Goal: Find specific fact: Find specific fact

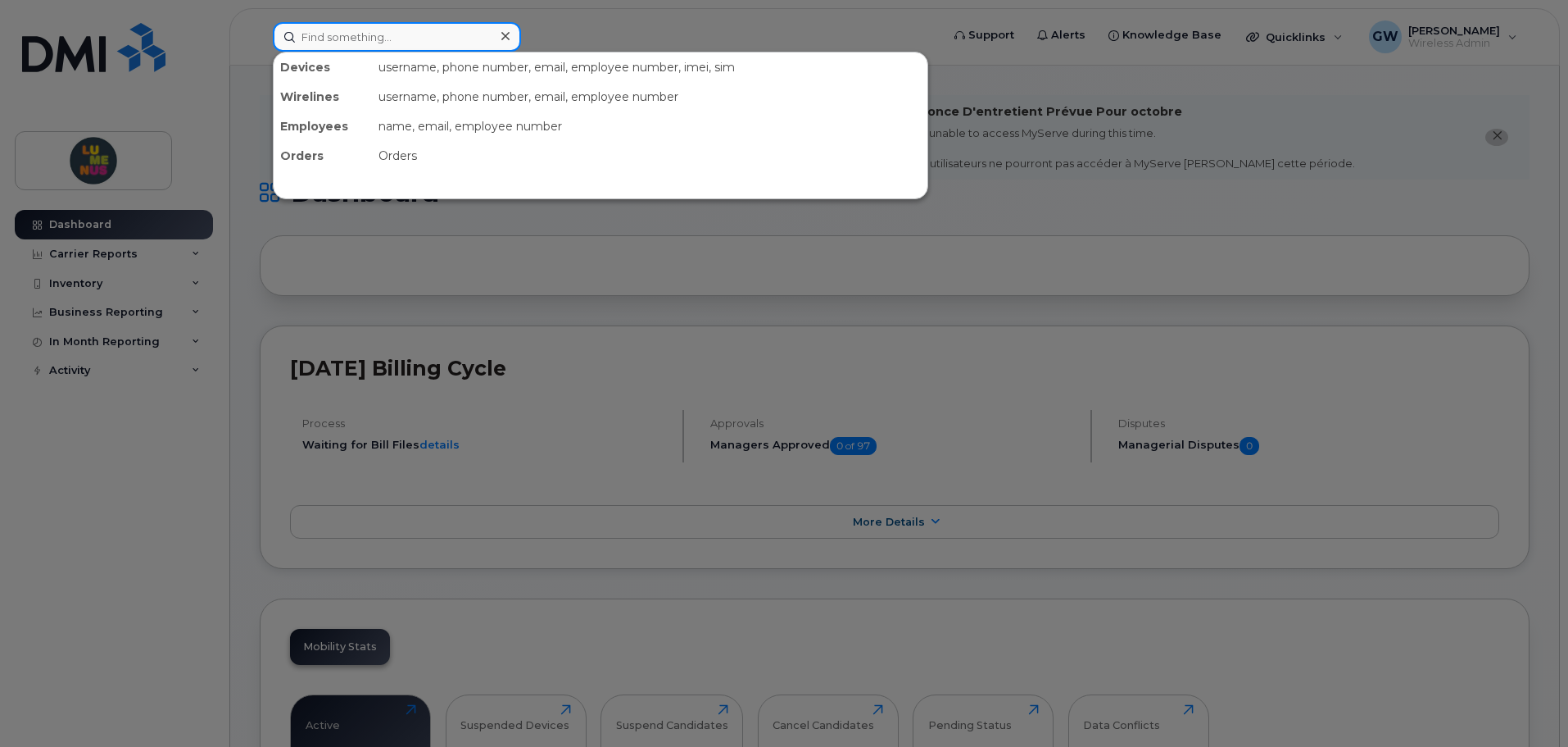
click at [360, 43] on input at bounding box center [397, 37] width 248 height 30
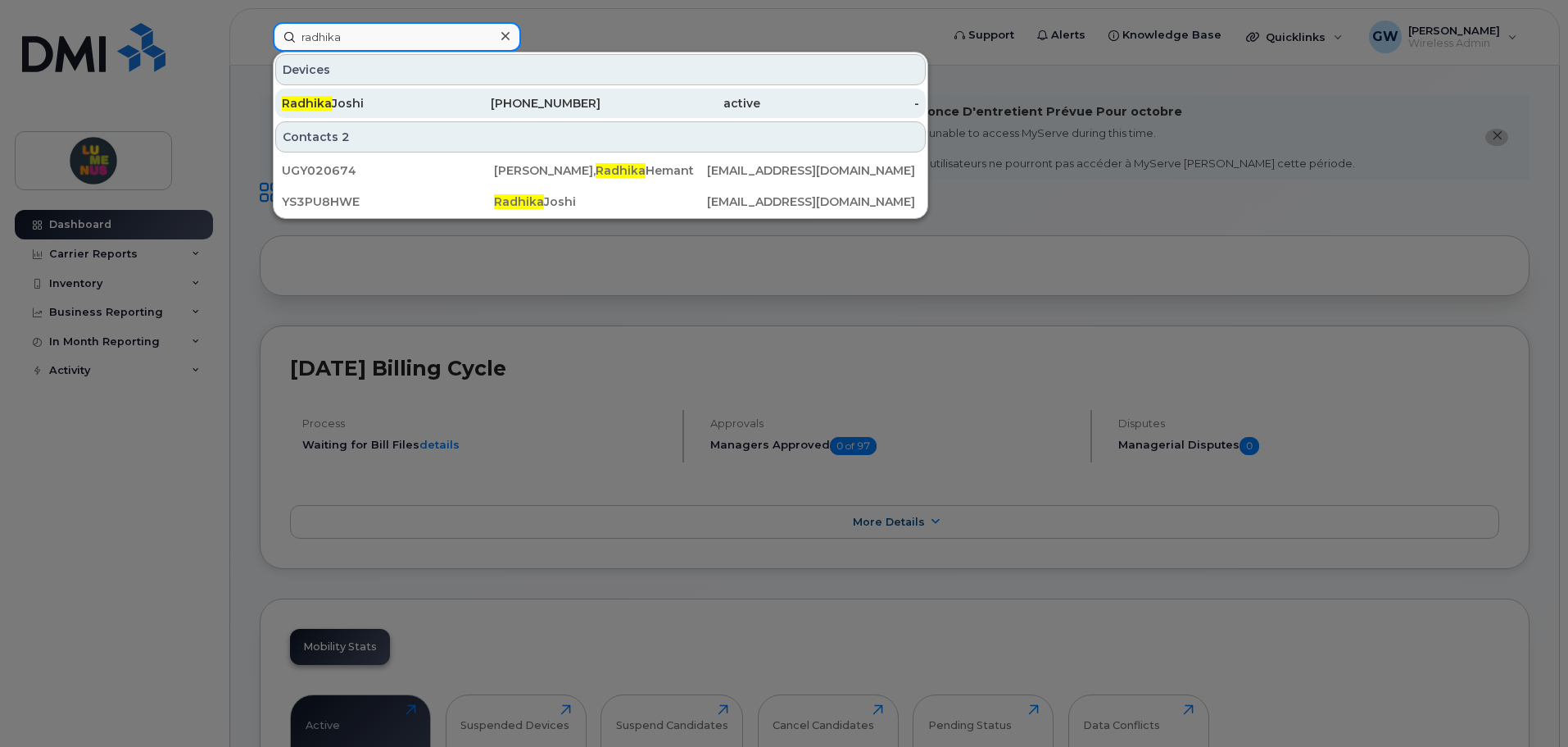
type input "radhika"
click at [431, 101] on div "[PERSON_NAME]" at bounding box center [361, 104] width 159 height 17
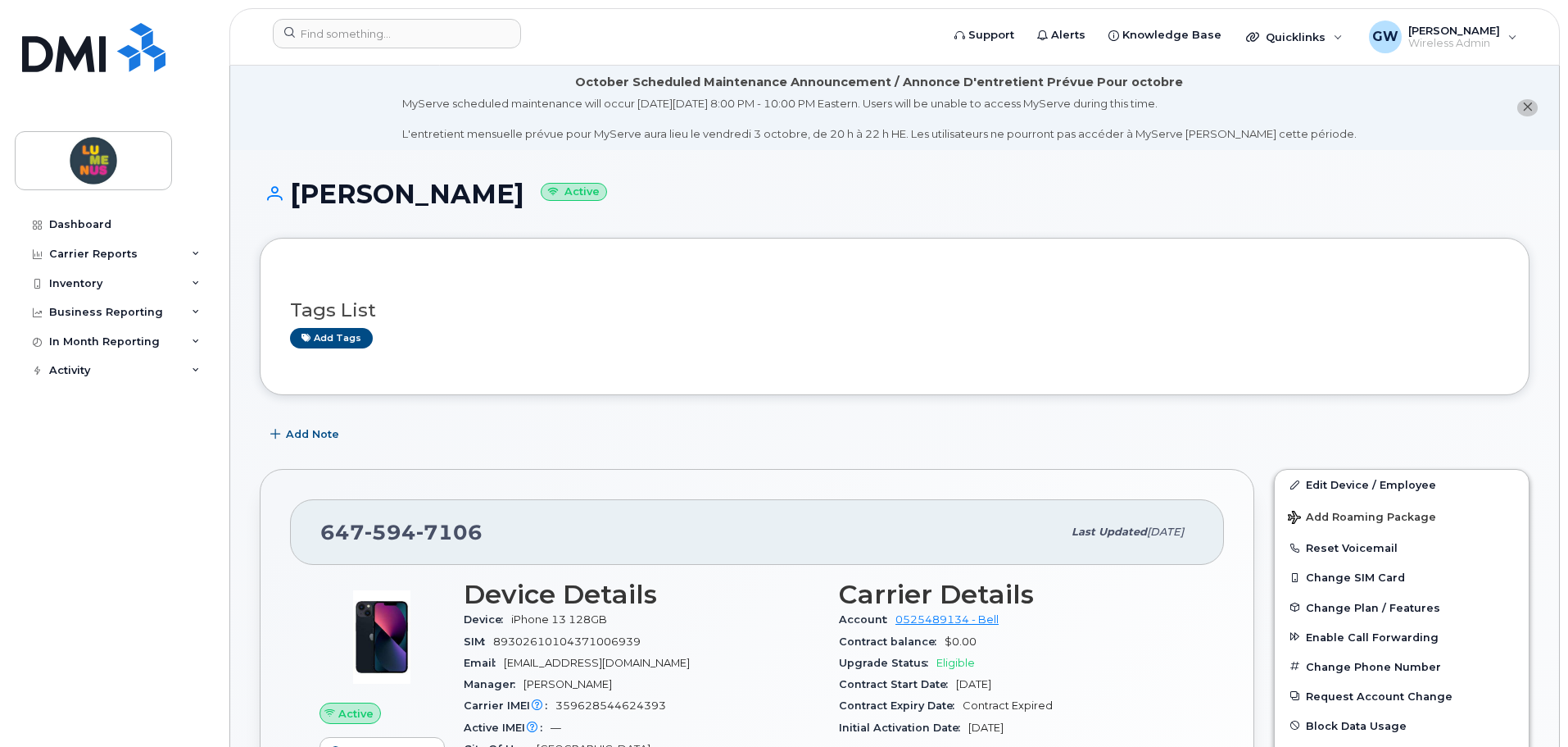
click at [295, 194] on h1 "[PERSON_NAME] Active" at bounding box center [895, 193] width 1270 height 29
drag, startPoint x: 318, startPoint y: 530, endPoint x: 490, endPoint y: 554, distance: 173.7
click at [490, 554] on div "[PHONE_NUMBER] Last updated [DATE]" at bounding box center [757, 532] width 934 height 65
copy span "[PHONE_NUMBER]"
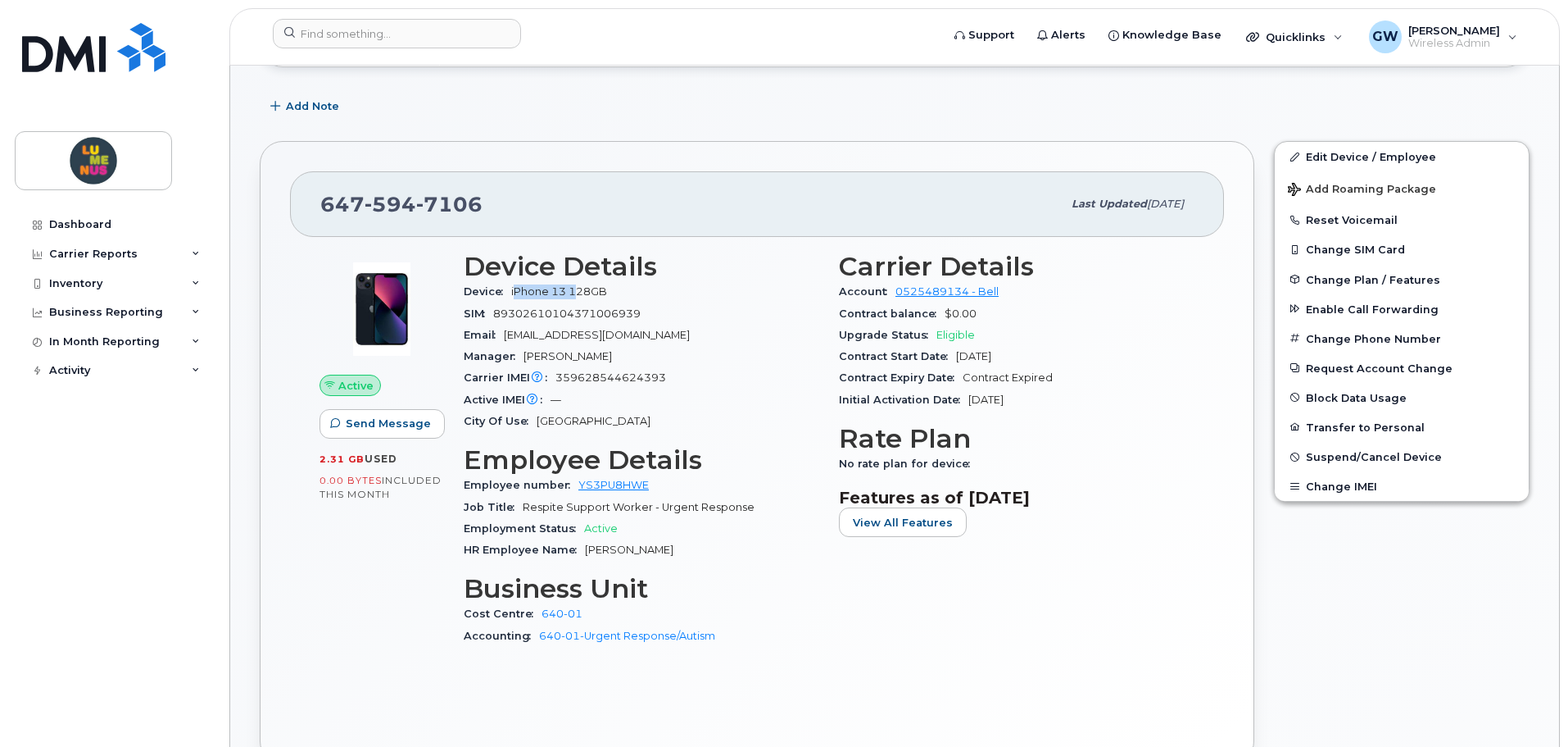
drag, startPoint x: 516, startPoint y: 287, endPoint x: 577, endPoint y: 290, distance: 61.1
click at [577, 290] on span "iPhone 13 128GB" at bounding box center [558, 291] width 96 height 12
click at [552, 294] on span "iPhone 13 128GB" at bounding box center [558, 291] width 96 height 12
drag, startPoint x: 510, startPoint y: 287, endPoint x: 608, endPoint y: 290, distance: 98.0
click at [608, 290] on div "Device iPhone 13 128GB" at bounding box center [640, 291] width 355 height 21
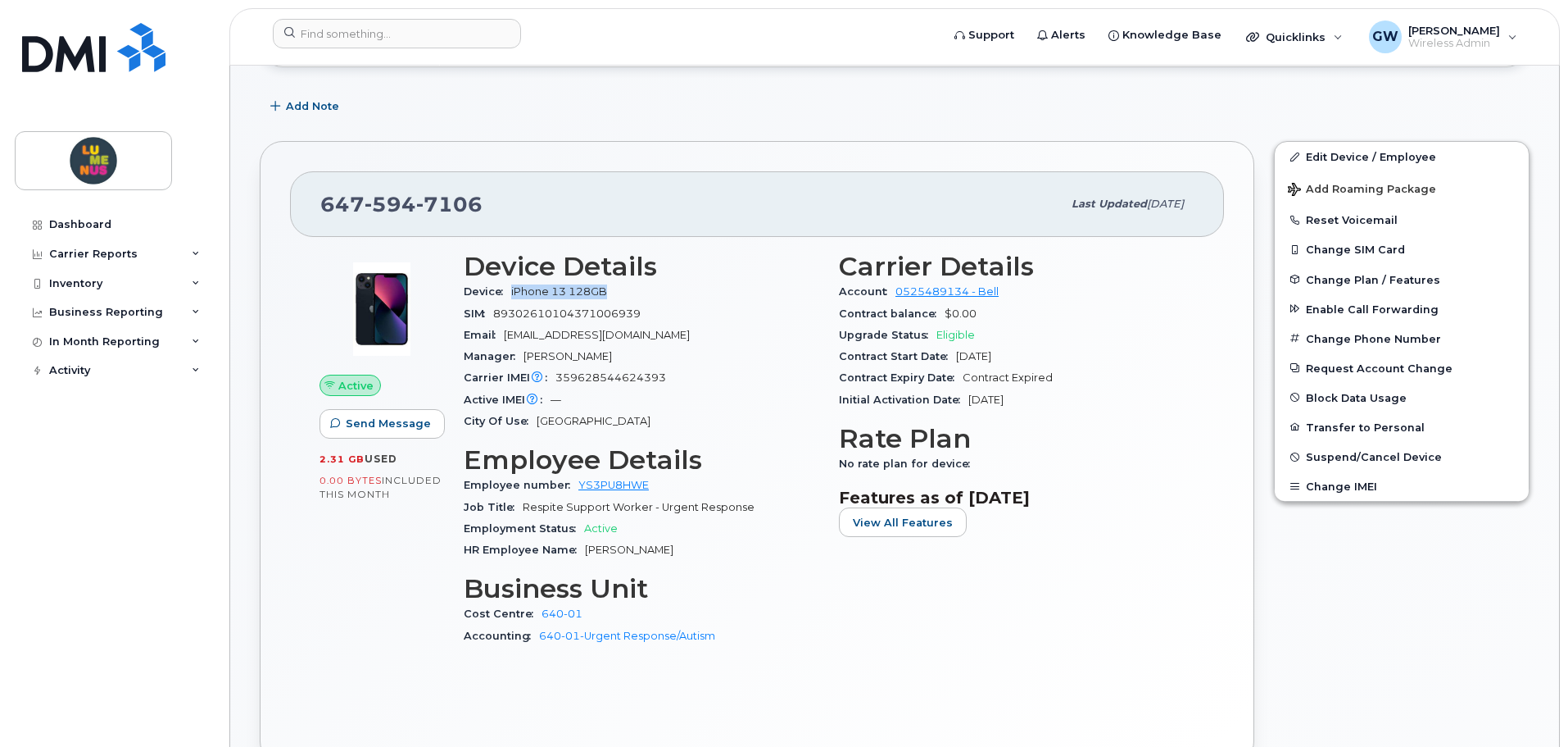
copy span "iPhone 13 128GB"
